Goal: Check status: Check status

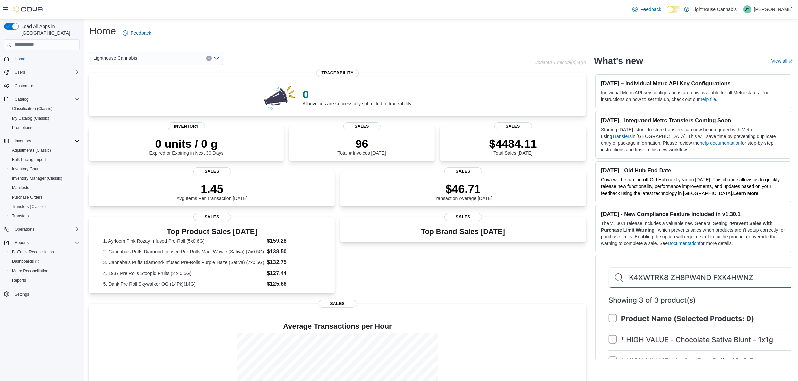
click at [545, 66] on div "Lighthouse Cannabis Updated 1 minute(s) ago 0 All invoices are successfully sub…" at bounding box center [337, 247] width 497 height 390
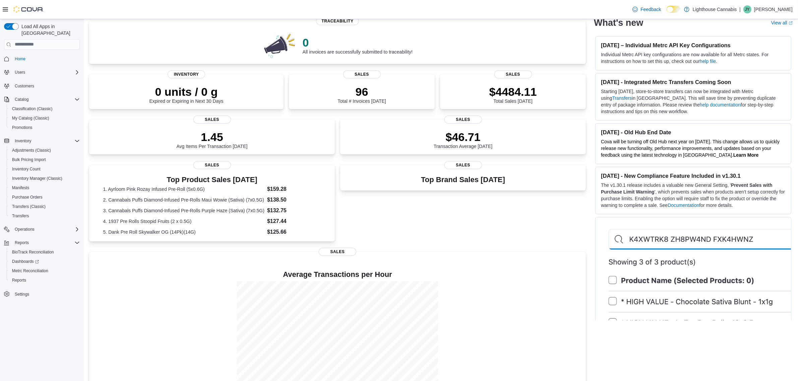
scroll to position [66, 0]
